Goal: Browse casually: Explore the website without a specific task or goal

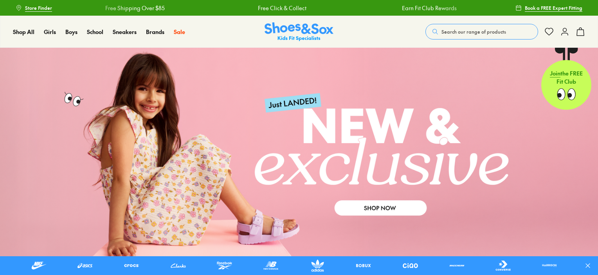
click at [368, 208] on link at bounding box center [299, 155] width 598 height 215
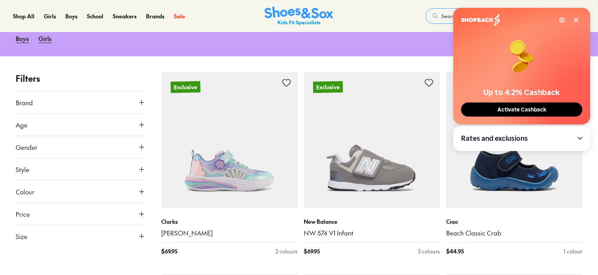
click at [576, 16] on div "Settings" at bounding box center [520, 20] width 118 height 12
click at [576, 18] on icon at bounding box center [576, 20] width 6 height 6
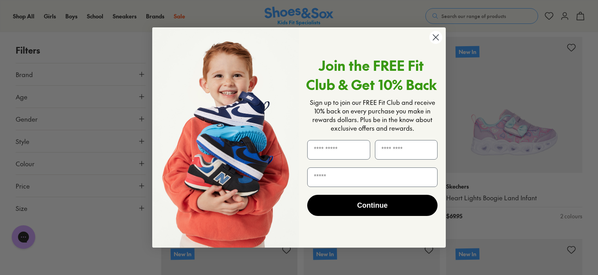
scroll to position [1630, 0]
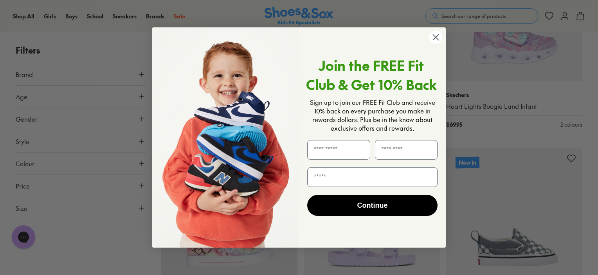
click at [437, 40] on circle "Close dialog" at bounding box center [436, 37] width 13 height 13
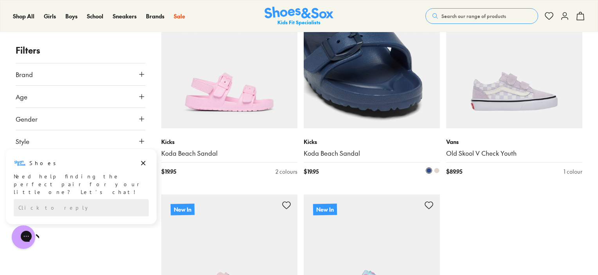
scroll to position [1995, 0]
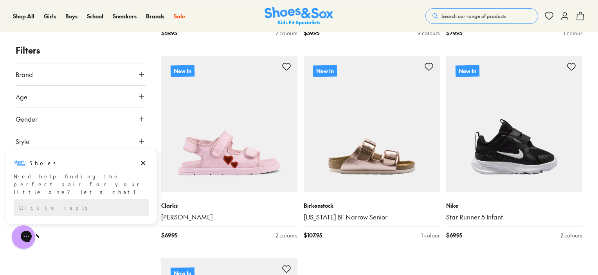
scroll to position [4151, 0]
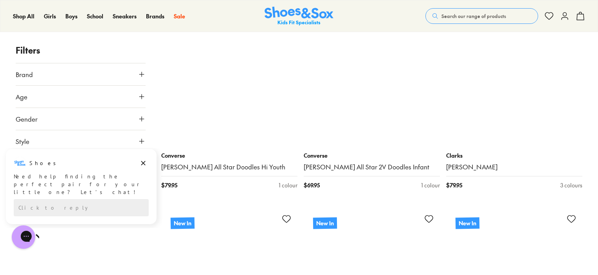
scroll to position [5789, 0]
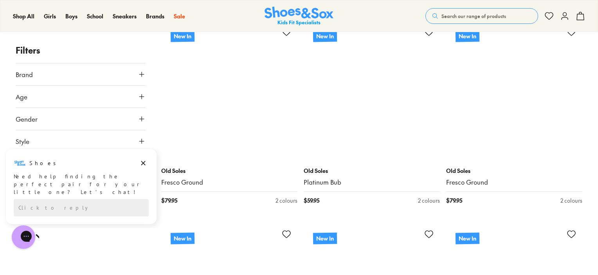
scroll to position [8031, 0]
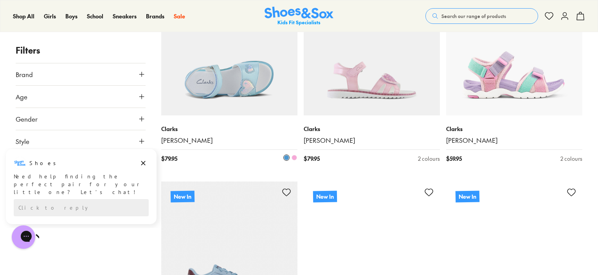
scroll to position [8900, 0]
